Goal: Register for event/course

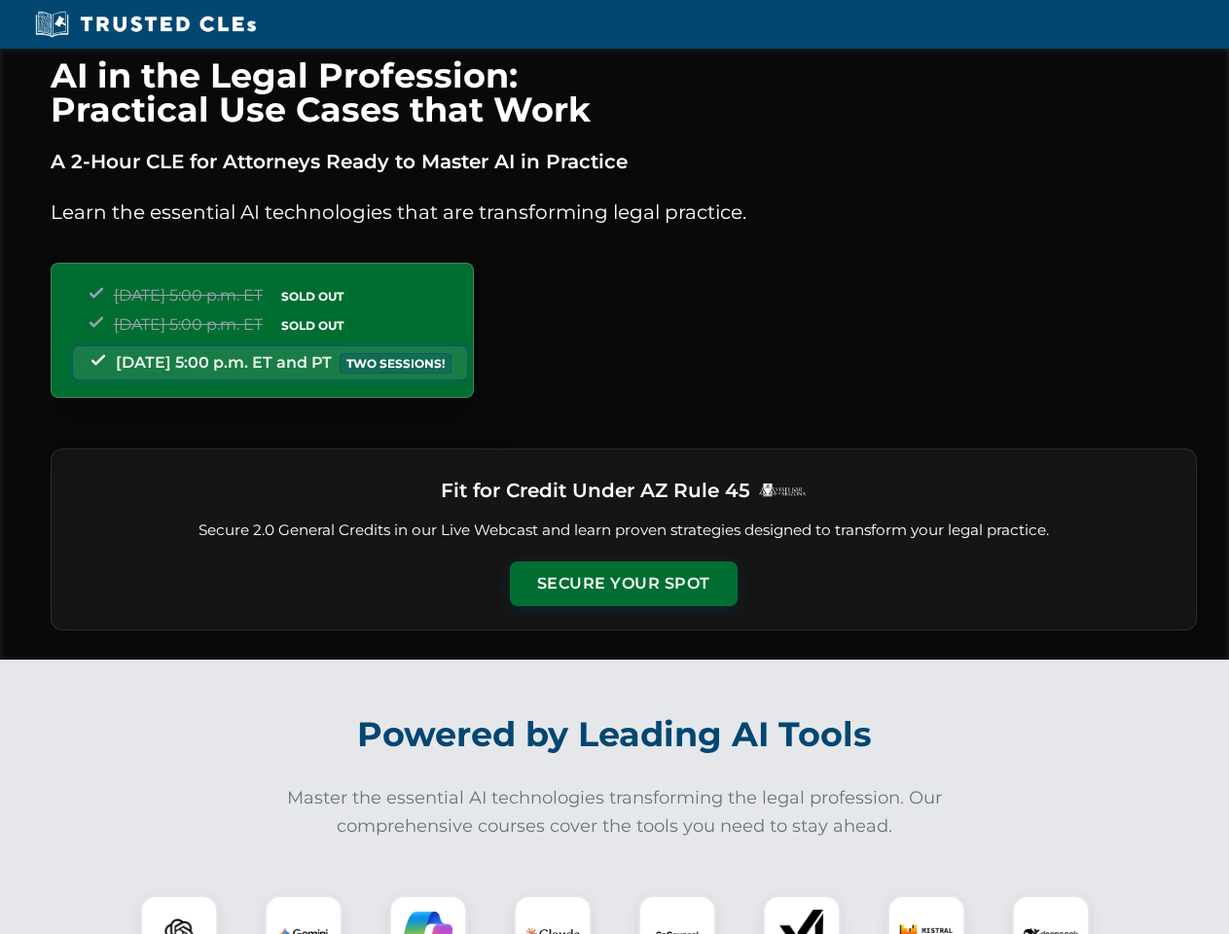
click at [623, 584] on button "Secure Your Spot" at bounding box center [624, 583] width 228 height 45
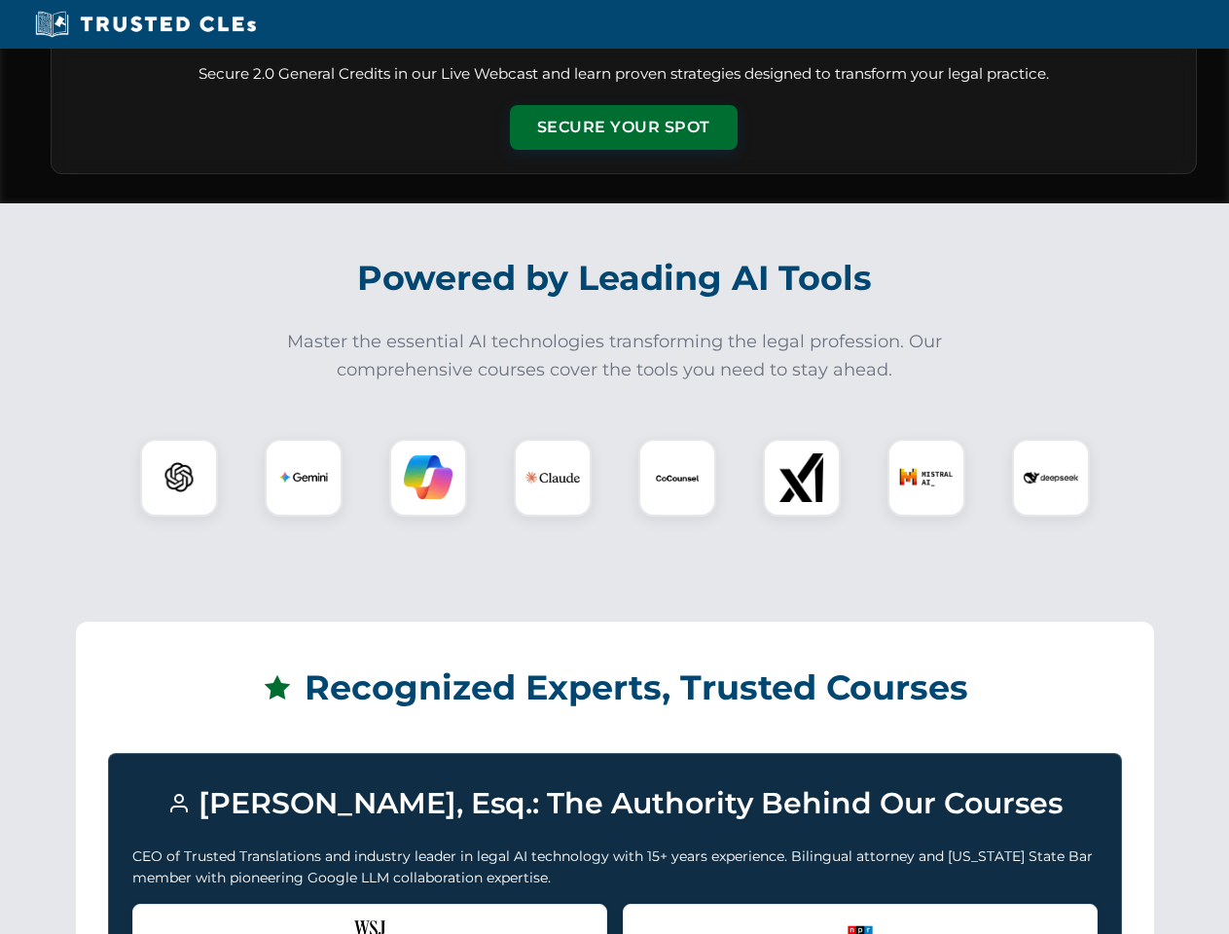
click at [179, 914] on div "Recognized by the WSJ [PERSON_NAME] was featured for his expertise in AI legal …" at bounding box center [369, 943] width 475 height 78
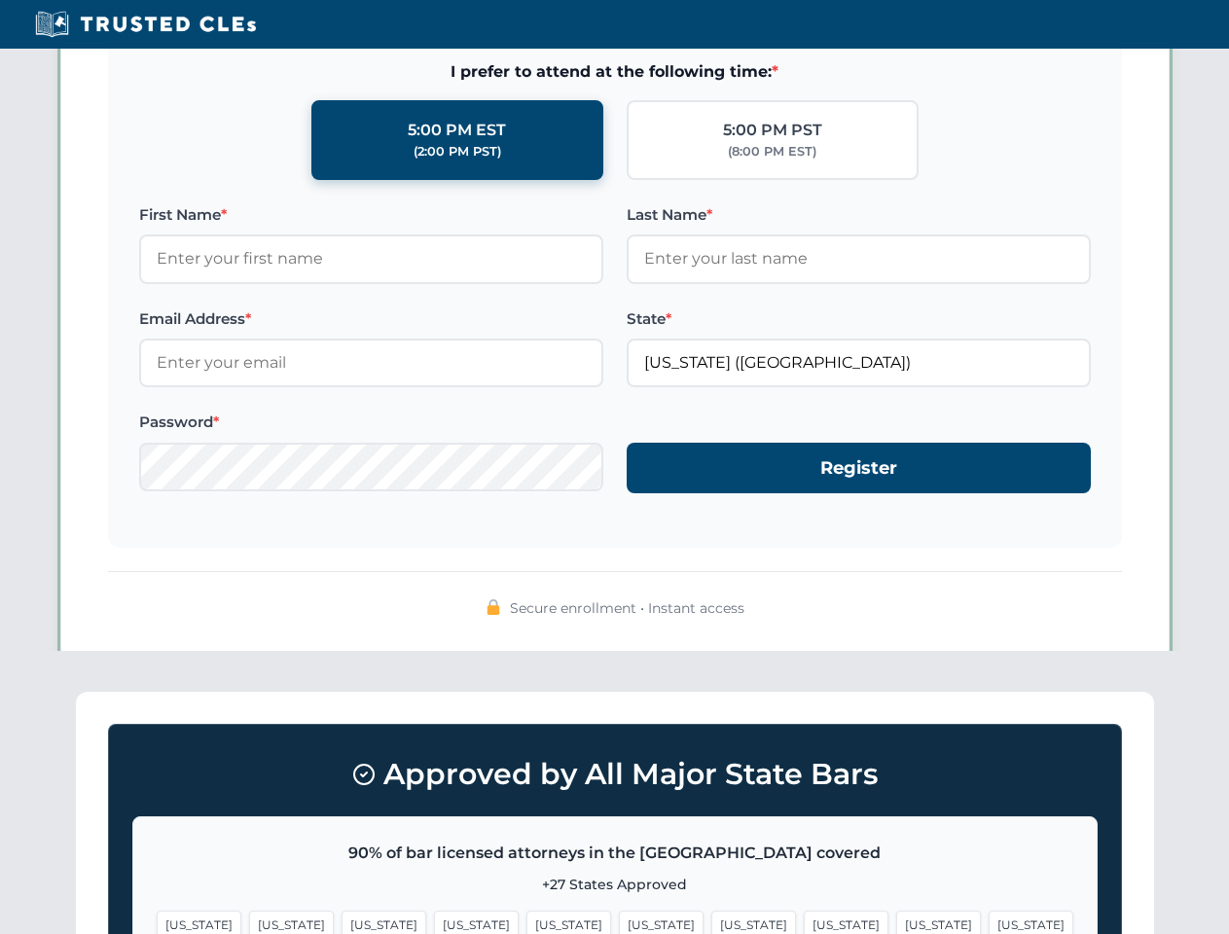
click at [619, 914] on span "[US_STATE]" at bounding box center [661, 925] width 85 height 28
click at [711, 914] on span "[US_STATE]" at bounding box center [753, 925] width 85 height 28
click at [896, 914] on span "[US_STATE]" at bounding box center [938, 925] width 85 height 28
